Goal: Task Accomplishment & Management: Use online tool/utility

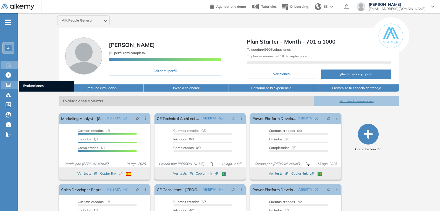
click at [11, 85] on icon at bounding box center [9, 85] width 6 height 6
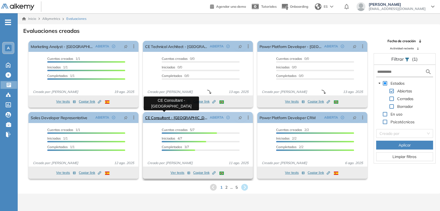
click at [168, 117] on link "CE Consultant - [GEOGRAPHIC_DATA]" at bounding box center [176, 117] width 62 height 11
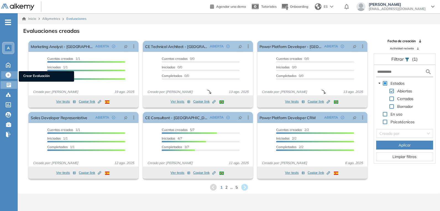
click at [35, 76] on span "Crear Evaluación" at bounding box center [46, 77] width 46 height 6
click at [27, 75] on span "Crear Evaluación" at bounding box center [46, 77] width 46 height 6
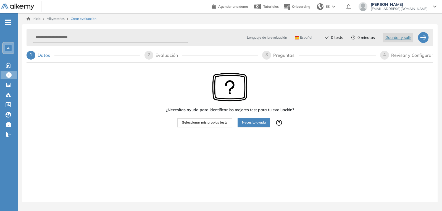
click at [304, 36] on span "Español" at bounding box center [303, 37] width 17 height 4
click at [302, 69] on li "Portugués" at bounding box center [305, 70] width 20 height 6
click at [208, 123] on span "Seleccionar mis propios tests" at bounding box center [204, 122] width 45 height 5
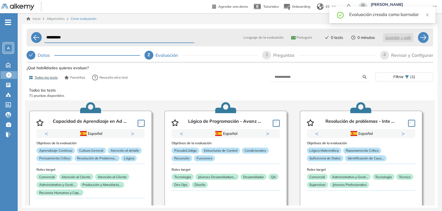
drag, startPoint x: 73, startPoint y: 37, endPoint x: 25, endPoint y: 43, distance: 47.6
click at [25, 43] on div "**********" at bounding box center [230, 121] width 416 height 195
click at [133, 135] on button "Next" at bounding box center [134, 134] width 6 height 6
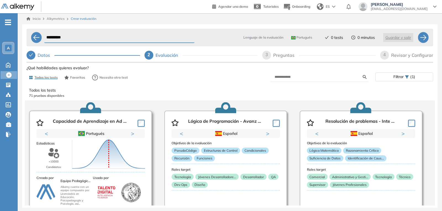
click at [133, 135] on div "Puntuación 0 10 20 30 40 50 60 70 80 90 100 Promedio" at bounding box center [108, 154] width 77 height 55
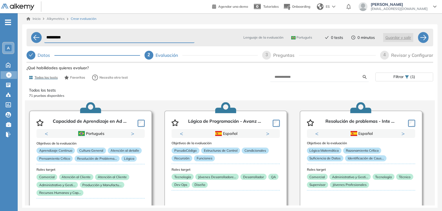
click at [133, 135] on button "Next" at bounding box center [134, 134] width 6 height 6
click at [132, 135] on button "Next" at bounding box center [134, 134] width 6 height 6
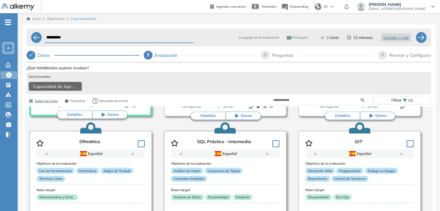
scroll to position [138, 0]
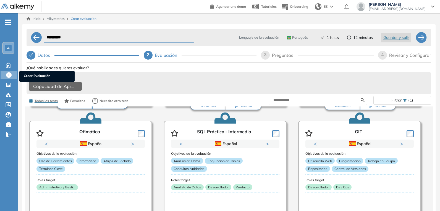
drag, startPoint x: 9, startPoint y: 75, endPoint x: 239, endPoint y: 27, distance: 235.7
click at [9, 75] on icon at bounding box center [9, 75] width 6 height 6
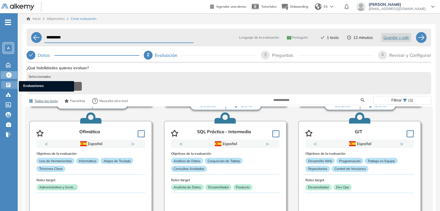
click at [9, 83] on icon at bounding box center [8, 85] width 4 height 4
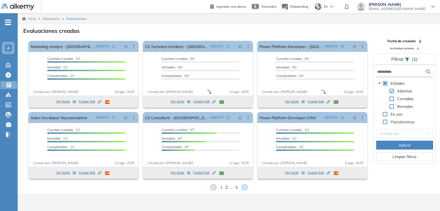
click at [225, 188] on span "2" at bounding box center [226, 187] width 2 height 6
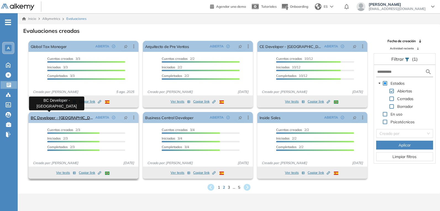
click at [55, 118] on link "BC Developer - [GEOGRAPHIC_DATA]" at bounding box center [62, 117] width 62 height 11
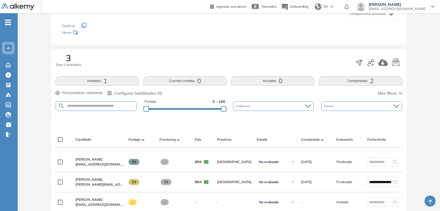
scroll to position [83, 0]
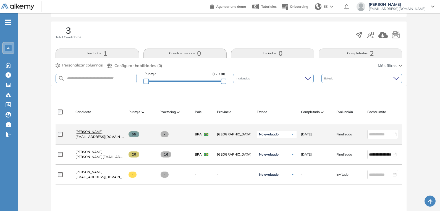
click at [97, 134] on span "[PERSON_NAME]" at bounding box center [88, 132] width 27 height 4
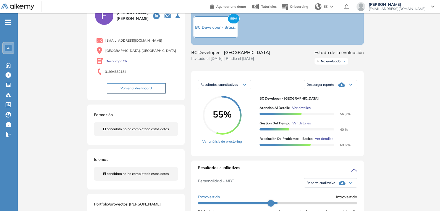
scroll to position [55, 0]
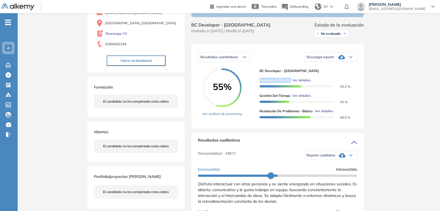
drag, startPoint x: 259, startPoint y: 86, endPoint x: 290, endPoint y: 87, distance: 30.7
click at [290, 83] on div "Atención al detalle Ver detalles" at bounding box center [306, 80] width 93 height 5
copy span "Atención al detalle"
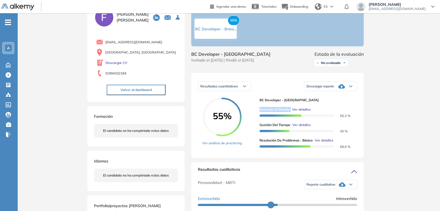
scroll to position [0, 0]
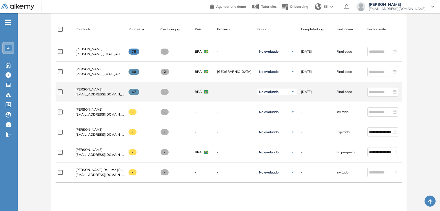
scroll to position [138, 0]
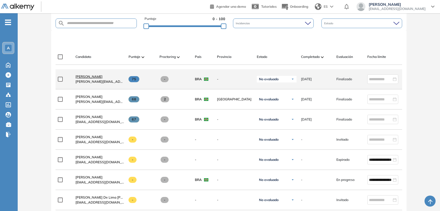
click at [101, 79] on span "Fábio José Leoni Facchini" at bounding box center [88, 77] width 27 height 4
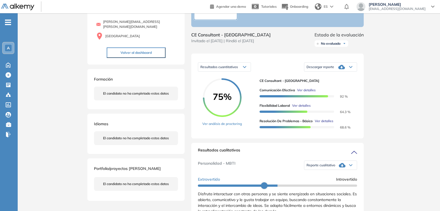
scroll to position [55, 0]
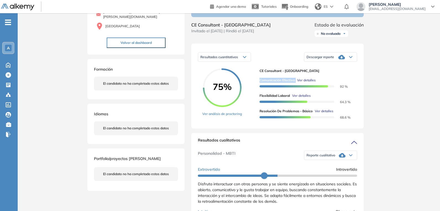
drag, startPoint x: 260, startPoint y: 87, endPoint x: 296, endPoint y: 87, distance: 36.2
click at [296, 83] on div "Comunicación Efectiva Ver detalles" at bounding box center [306, 80] width 93 height 5
click at [308, 83] on span "Ver detalles" at bounding box center [306, 80] width 19 height 5
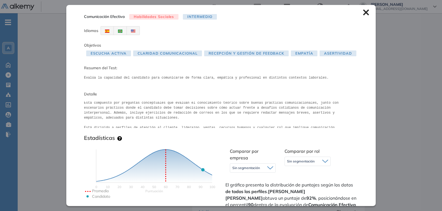
scroll to position [3, 0]
click at [119, 31] on img at bounding box center [120, 31] width 4 height 3
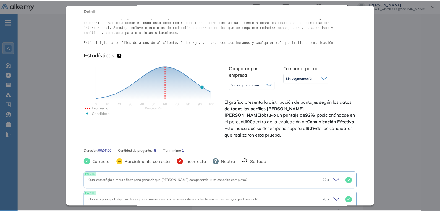
scroll to position [0, 0]
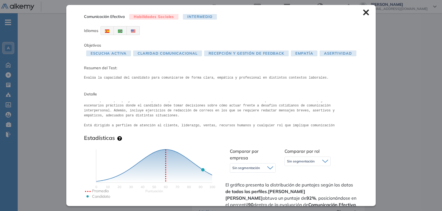
click at [121, 54] on span "Escucha activa" at bounding box center [108, 54] width 45 height 6
click at [164, 55] on span "Claridad Comunicacional" at bounding box center [167, 54] width 69 height 6
click at [230, 56] on span "Recepción y Gestión de Feedback" at bounding box center [246, 54] width 85 height 6
click at [312, 56] on span "Empatía" at bounding box center [304, 54] width 27 height 6
click at [330, 54] on span "Asertividad" at bounding box center [338, 54] width 36 height 6
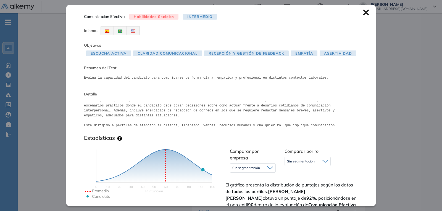
click at [106, 31] on img at bounding box center [107, 31] width 4 height 3
click at [363, 11] on icon at bounding box center [366, 12] width 6 height 6
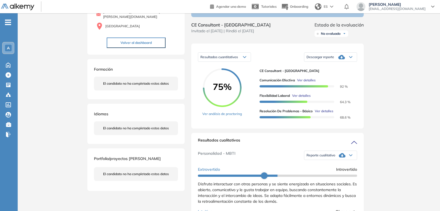
click at [347, 63] on div "Descargar reporte" at bounding box center [330, 57] width 53 height 11
click at [339, 70] on li "Descargar informe completo" at bounding box center [327, 67] width 41 height 6
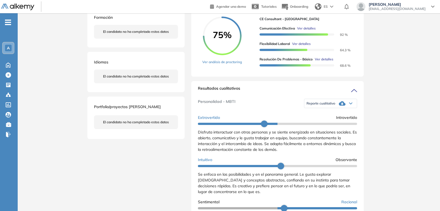
scroll to position [111, 0]
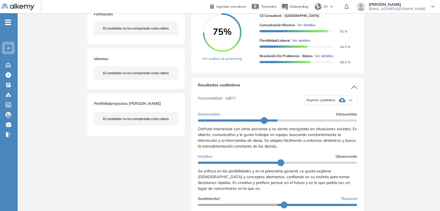
click at [346, 106] on div "Reporte cualitativo" at bounding box center [330, 100] width 53 height 11
click at [328, 123] on li "Reporte sin Afinidad AI" at bounding box center [323, 120] width 33 height 6
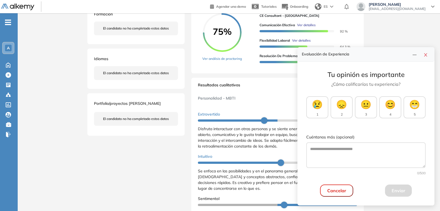
click at [256, 88] on div "Resultados cualitativos" at bounding box center [277, 86] width 159 height 9
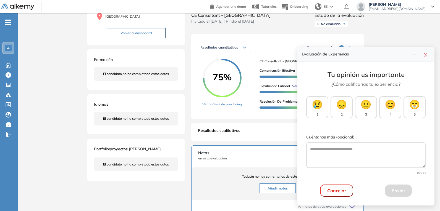
scroll to position [55, 0]
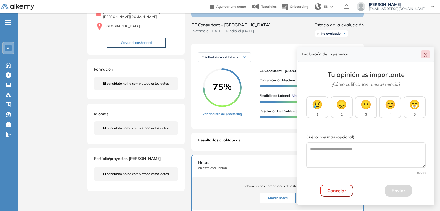
click at [425, 55] on icon "close" at bounding box center [425, 55] width 4 height 4
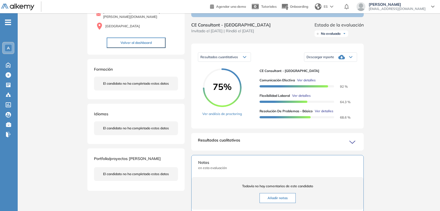
click at [353, 63] on div "Descargar reporte" at bounding box center [330, 57] width 53 height 11
click at [338, 70] on li "Descargar informe completo" at bounding box center [327, 67] width 41 height 6
click at [229, 117] on link "Ver análisis de proctoring" at bounding box center [222, 114] width 40 height 5
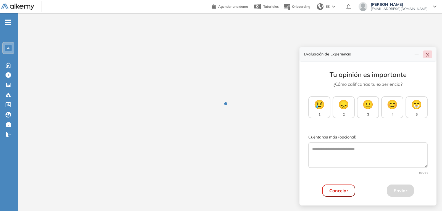
click at [428, 56] on icon "close" at bounding box center [428, 55] width 4 height 4
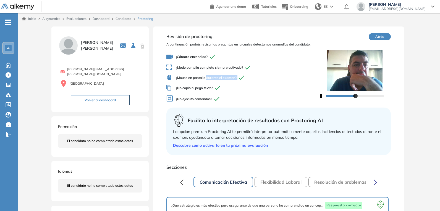
drag, startPoint x: 207, startPoint y: 77, endPoint x: 243, endPoint y: 81, distance: 35.6
click at [243, 81] on div "¿Cámara encendida? ¿Modo pantalla completa siempre activado? ¿Mouse en pantalla…" at bounding box center [242, 78] width 152 height 54
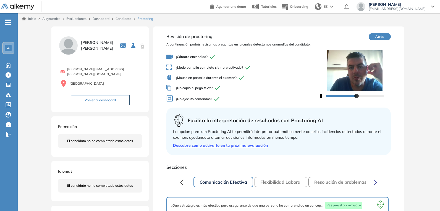
click at [234, 92] on div "¿Cámara encendida? ¿Modo pantalla completa siempre activado? ¿Mouse en pantalla…" at bounding box center [242, 78] width 152 height 54
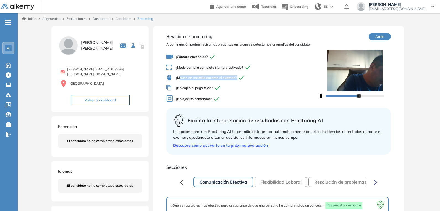
drag, startPoint x: 181, startPoint y: 78, endPoint x: 240, endPoint y: 79, distance: 59.1
click at [240, 79] on span "¿Mouse en pantalla durante el examen?" at bounding box center [242, 78] width 152 height 6
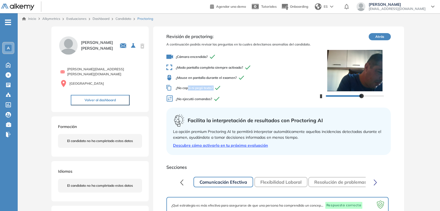
drag, startPoint x: 224, startPoint y: 87, endPoint x: 188, endPoint y: 88, distance: 35.7
click at [188, 88] on span "¿No copió ni pegó texto?" at bounding box center [242, 88] width 152 height 6
click at [241, 96] on span "¿No ejecutó comandos?" at bounding box center [242, 99] width 152 height 8
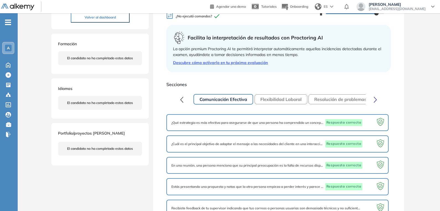
click at [277, 101] on button "Flexibilidad Laboral" at bounding box center [281, 100] width 53 height 10
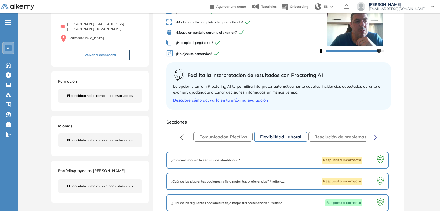
scroll to position [55, 0]
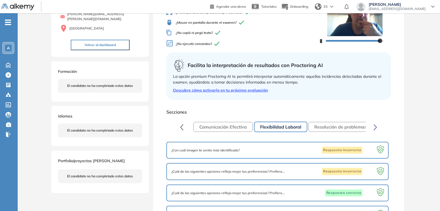
click at [342, 127] on button "Resolución de problemas - Básico" at bounding box center [349, 127] width 82 height 10
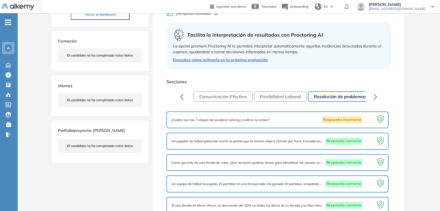
scroll to position [138, 0]
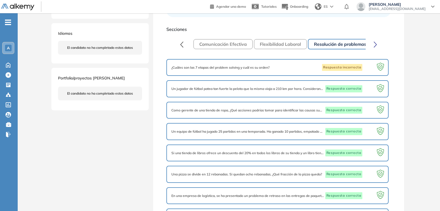
click at [376, 42] on icon "button" at bounding box center [375, 44] width 3 height 6
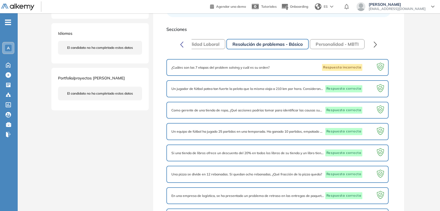
click at [334, 44] on button "Personalidad - MBTI" at bounding box center [337, 44] width 55 height 10
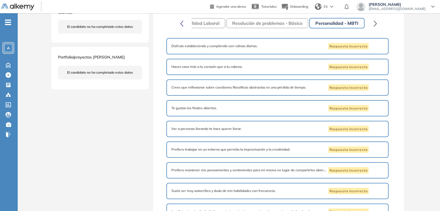
scroll to position [166, 0]
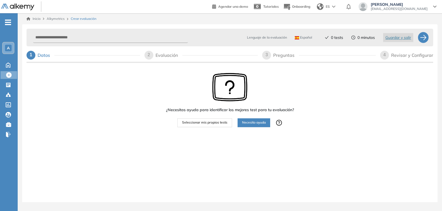
click at [215, 123] on span "Seleccionar mis propios tests" at bounding box center [204, 122] width 45 height 5
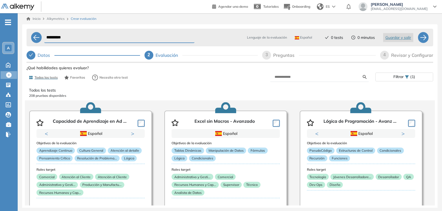
click at [301, 37] on span "Español" at bounding box center [303, 37] width 17 height 4
